Goal: Task Accomplishment & Management: Manage account settings

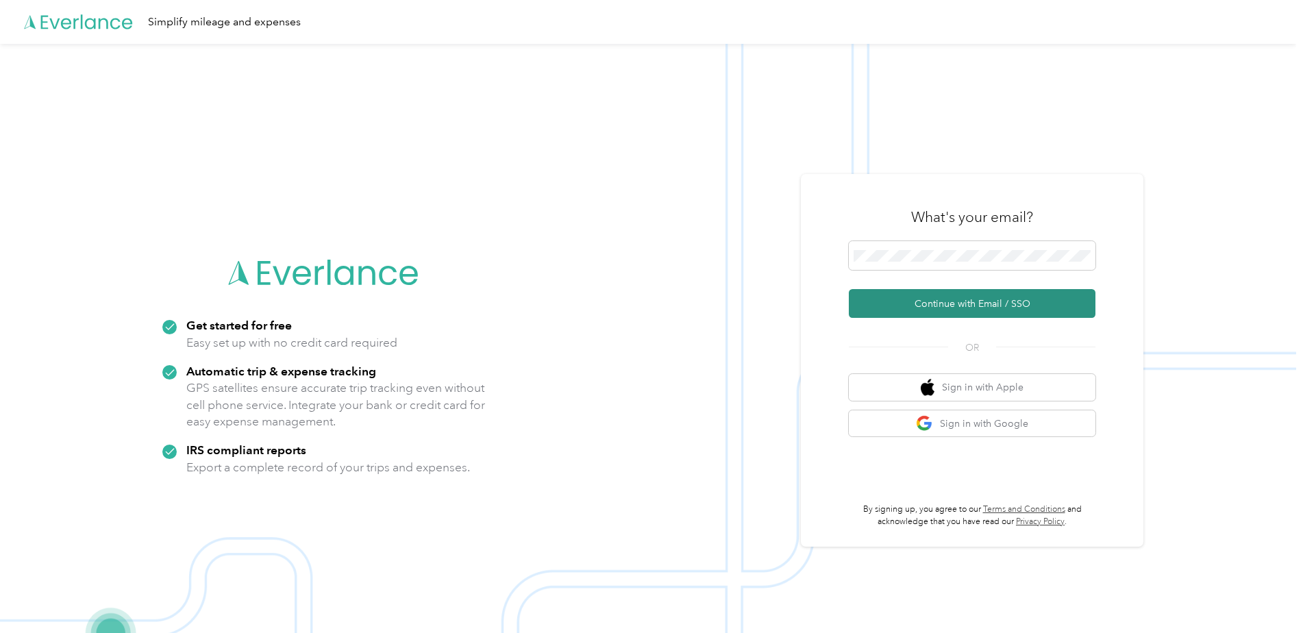
click at [991, 300] on button "Continue with Email / SSO" at bounding box center [972, 303] width 247 height 29
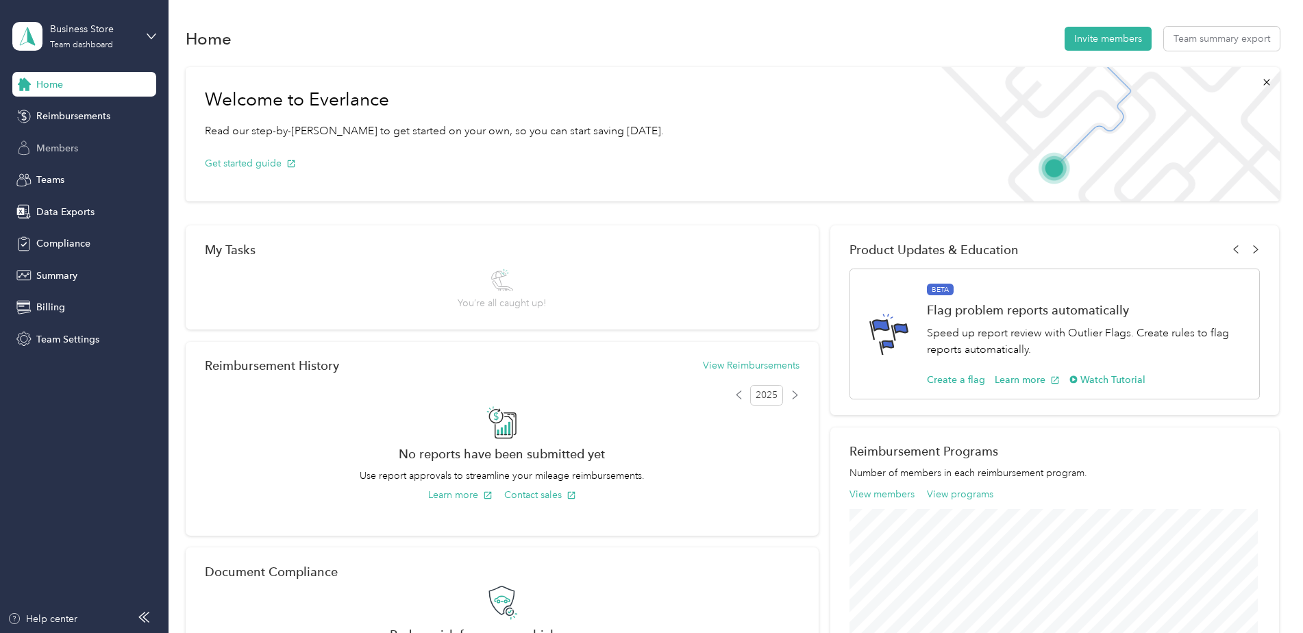
click at [79, 156] on div "Members" at bounding box center [84, 148] width 144 height 25
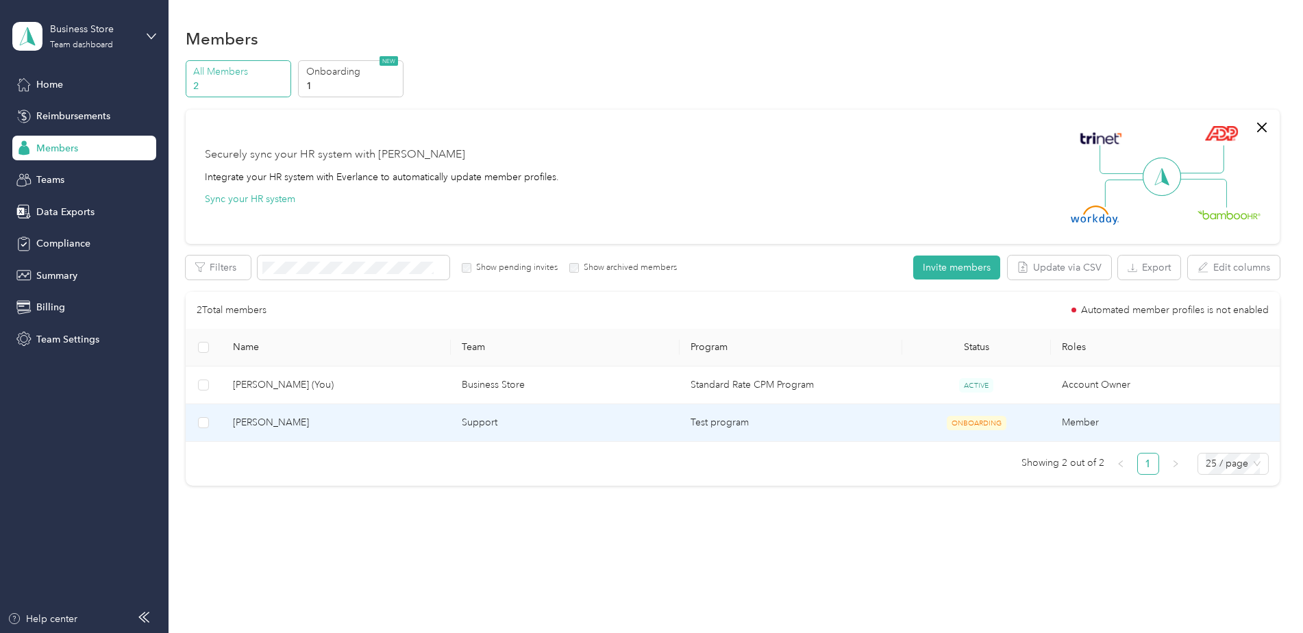
click at [422, 432] on td "[PERSON_NAME]" at bounding box center [336, 423] width 229 height 38
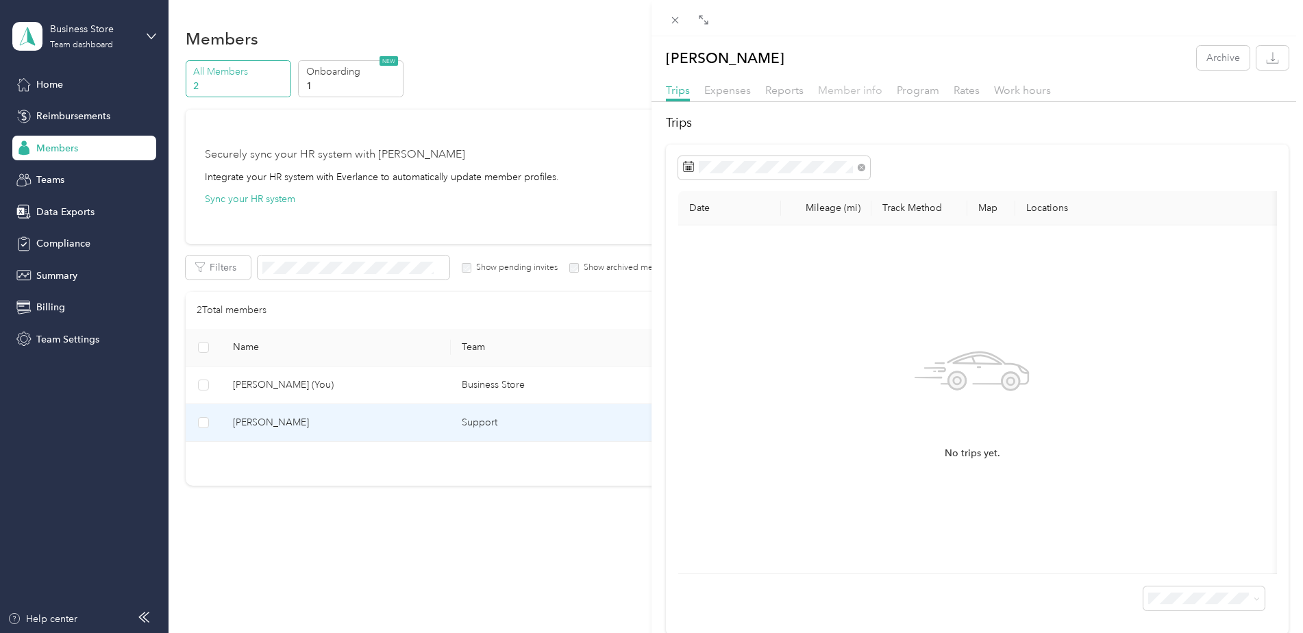
click at [856, 88] on span "Member info" at bounding box center [850, 90] width 64 height 13
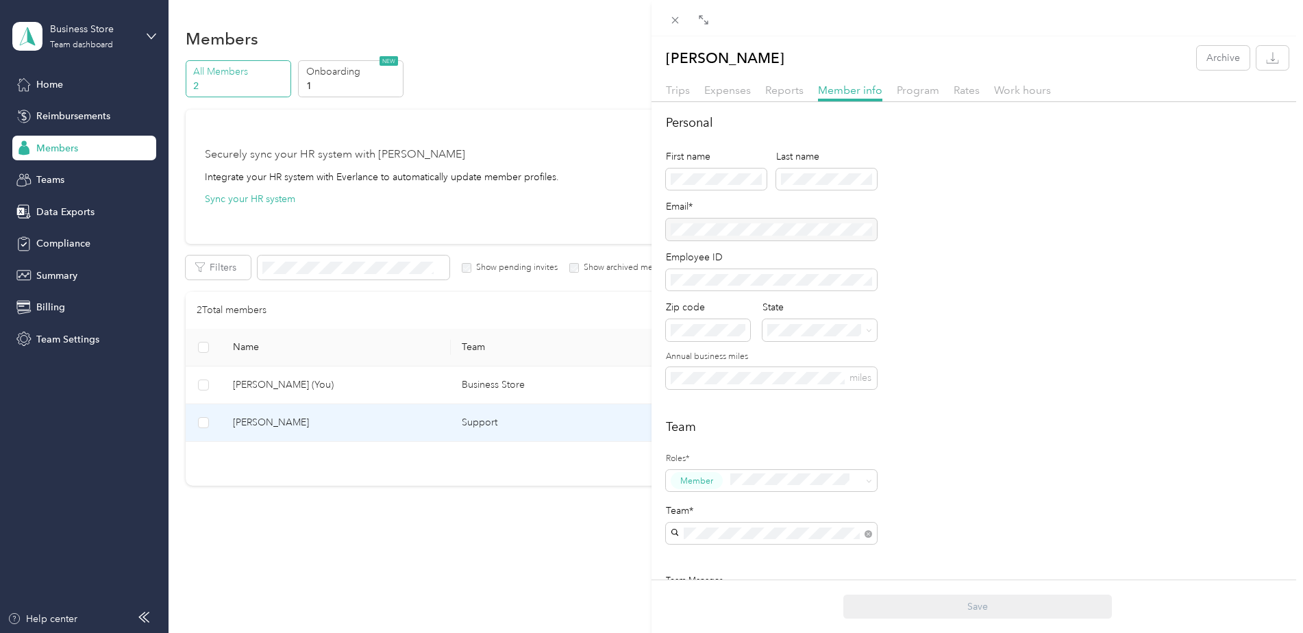
click at [151, 31] on div "[PERSON_NAME] Testmember Archive Trips Expenses Reports Member info Program Rat…" at bounding box center [651, 316] width 1303 height 633
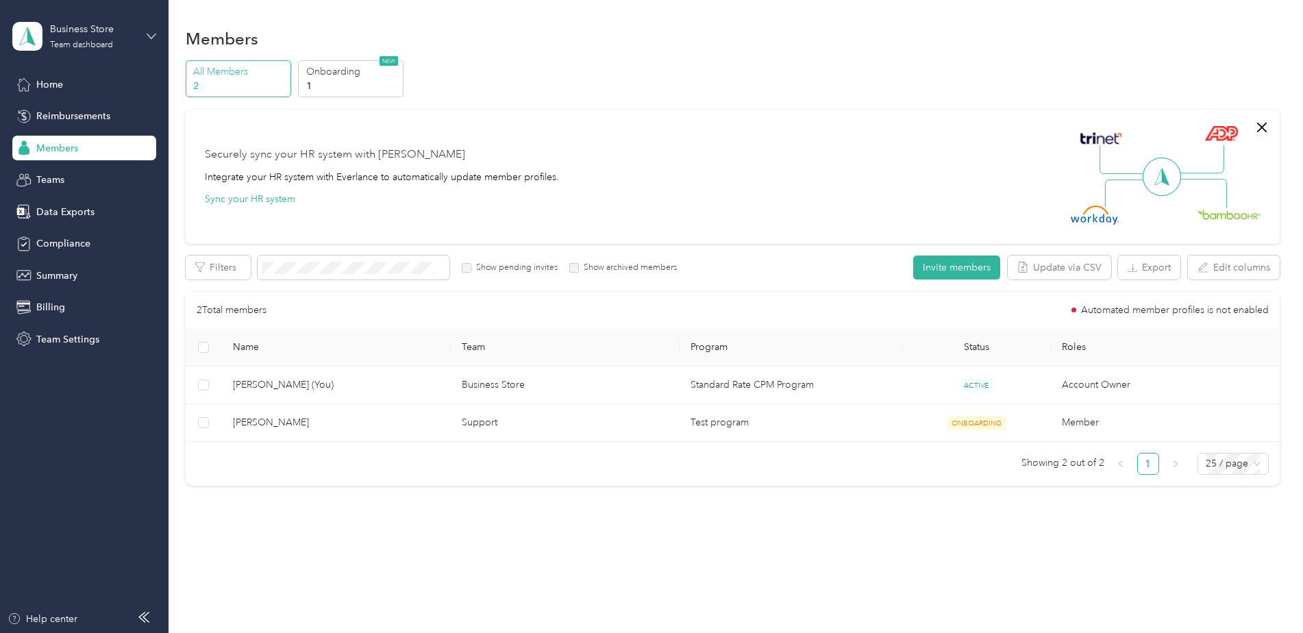
click at [147, 34] on icon at bounding box center [152, 37] width 10 height 10
click at [59, 171] on div "Log out" at bounding box center [51, 172] width 53 height 14
